Goal: Find specific page/section: Find specific page/section

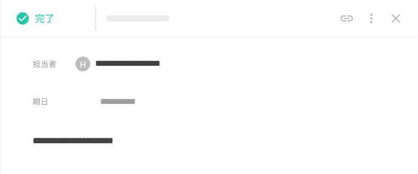
scroll to position [932, 0]
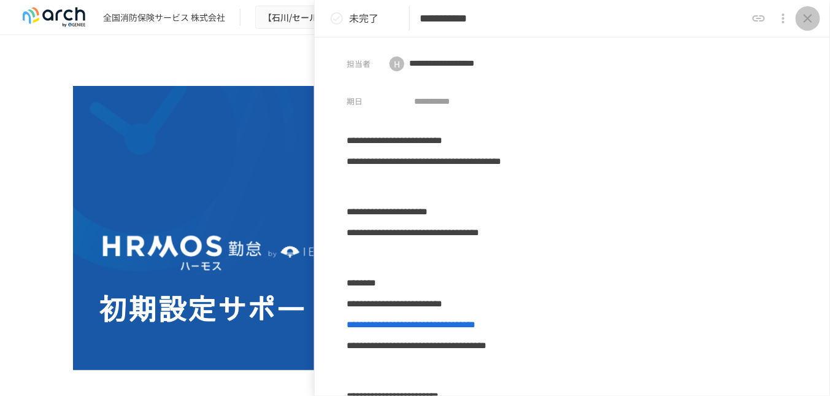
click at [808, 13] on icon "close drawer" at bounding box center [807, 18] width 15 height 15
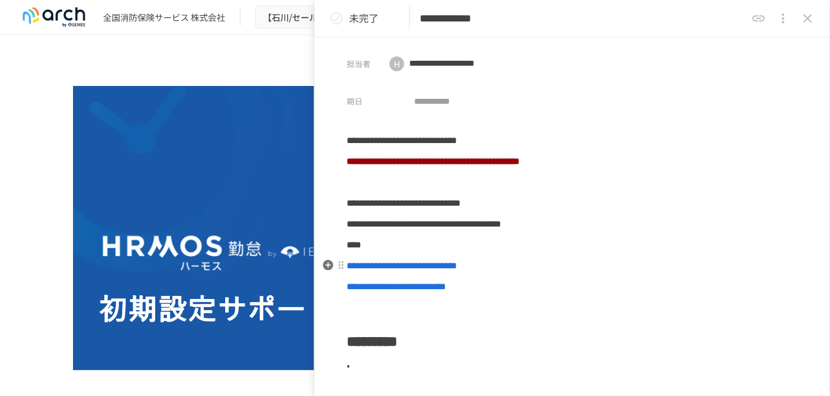
click at [440, 267] on span "**********" at bounding box center [401, 265] width 110 height 9
